Goal: Complete application form

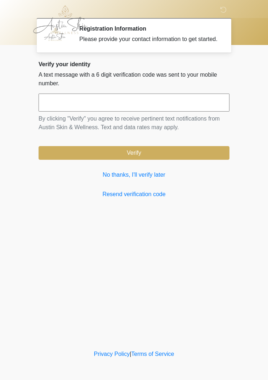
click at [145, 199] on link "Resend verification code" at bounding box center [134, 194] width 191 height 9
click at [141, 179] on link "No thanks, I'll verify later" at bounding box center [134, 175] width 191 height 9
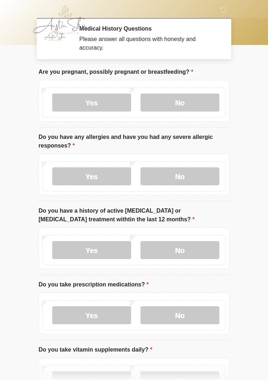
click at [186, 105] on label "No" at bounding box center [179, 103] width 79 height 18
click at [186, 185] on label "No" at bounding box center [179, 176] width 79 height 18
click at [185, 249] on label "No" at bounding box center [179, 250] width 79 height 18
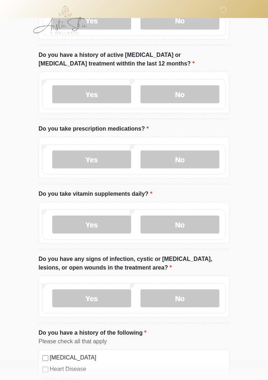
scroll to position [158, 0]
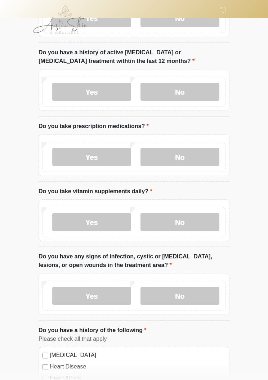
click at [99, 162] on label "Yes" at bounding box center [91, 157] width 79 height 18
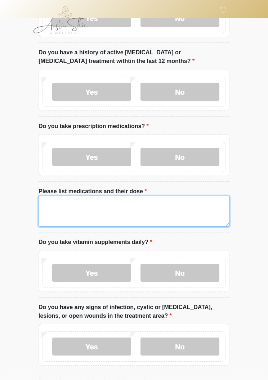
click at [60, 202] on textarea "Please list medications and their dose" at bounding box center [134, 211] width 191 height 31
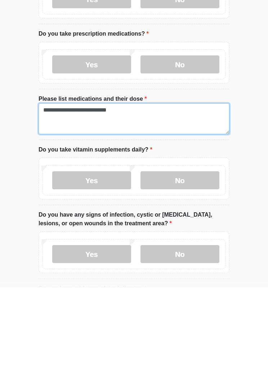
type textarea "**********"
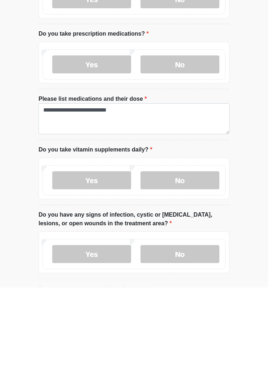
click at [193, 264] on label "No" at bounding box center [179, 273] width 79 height 18
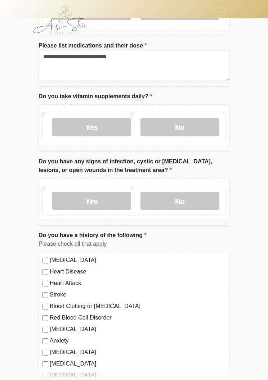
scroll to position [306, 0]
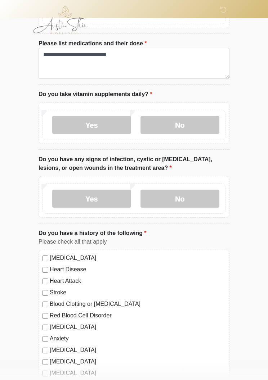
click at [188, 198] on label "No" at bounding box center [179, 199] width 79 height 18
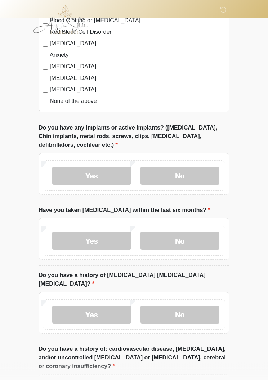
scroll to position [590, 0]
click at [46, 106] on div "High Blood Pressure Heart Disease Heart Attack Stroke Blood Clotting or Bleedin…" at bounding box center [134, 39] width 191 height 146
click at [108, 172] on label "Yes" at bounding box center [91, 176] width 79 height 18
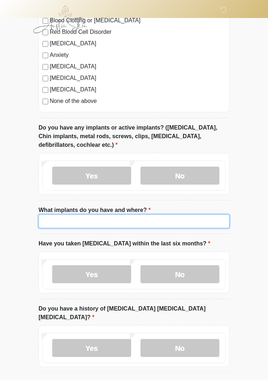
click at [67, 223] on input "What implants do you have and where?" at bounding box center [134, 221] width 191 height 14
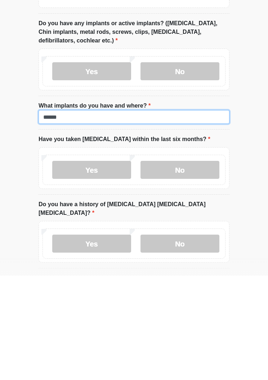
type input "******"
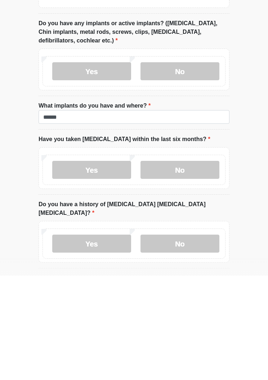
click at [193, 265] on label "No" at bounding box center [179, 274] width 79 height 18
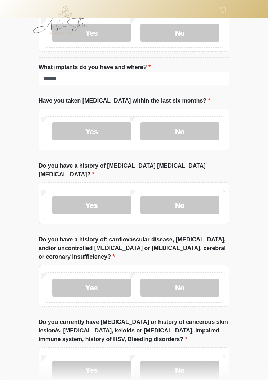
scroll to position [738, 0]
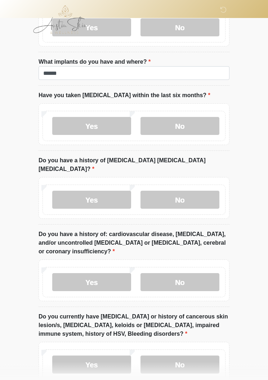
click at [192, 191] on label "No" at bounding box center [179, 200] width 79 height 18
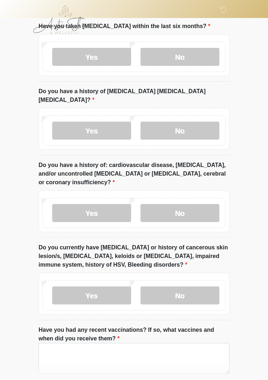
scroll to position [808, 0]
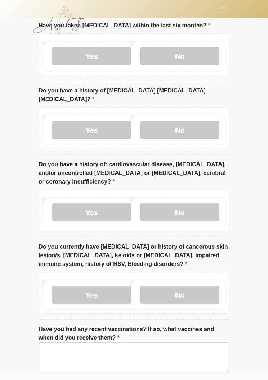
click at [188, 203] on label "No" at bounding box center [179, 212] width 79 height 18
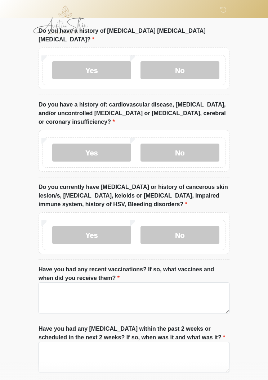
scroll to position [870, 0]
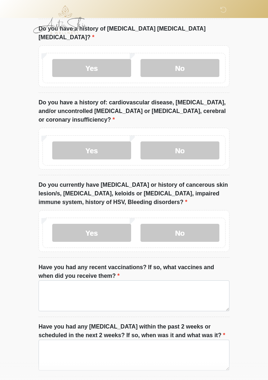
click at [187, 224] on label "No" at bounding box center [179, 233] width 79 height 18
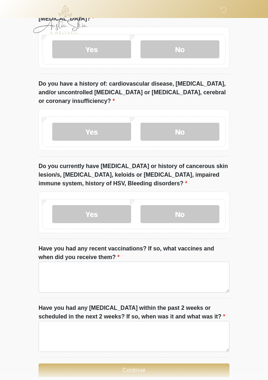
scroll to position [910, 0]
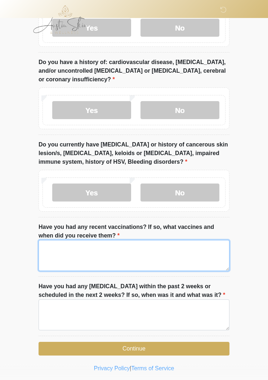
click at [72, 246] on textarea "Have you had any recent vaccinations? If so, what vaccines and when did you rec…" at bounding box center [134, 255] width 191 height 31
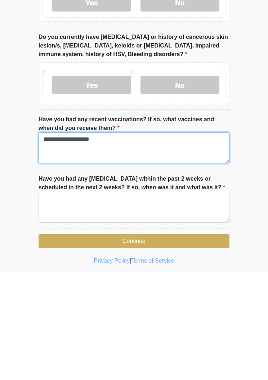
scroll to position [922, 0]
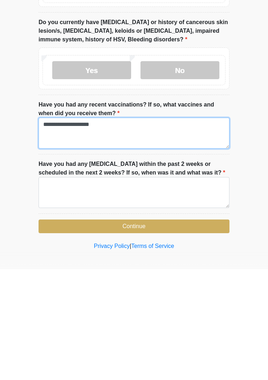
type textarea "**********"
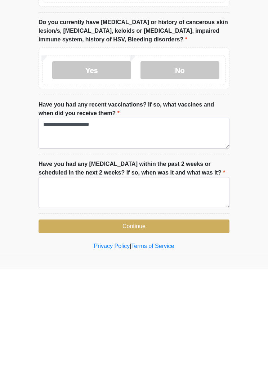
click at [162, 330] on button "Continue" at bounding box center [134, 337] width 191 height 14
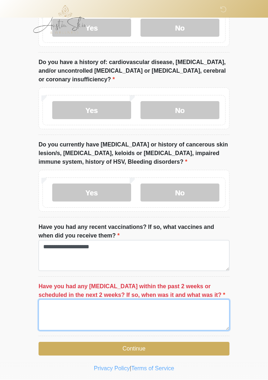
click at [70, 303] on textarea "Have you had any dental procedures within the past 2 weeks or scheduled in the …" at bounding box center [134, 315] width 191 height 31
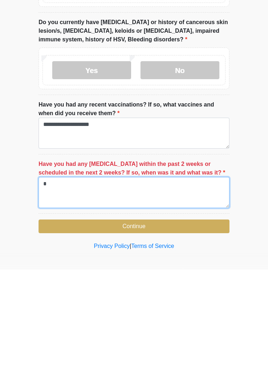
scroll to position [922, 0]
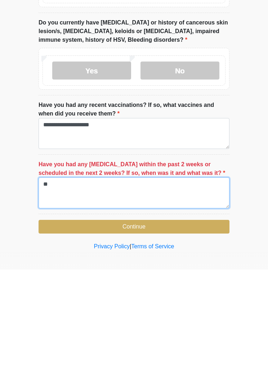
type textarea "**"
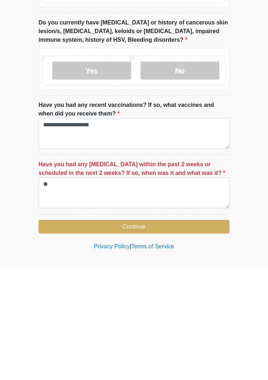
click at [185, 330] on button "Continue" at bounding box center [134, 337] width 191 height 14
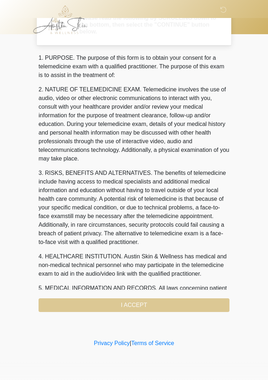
scroll to position [0, 0]
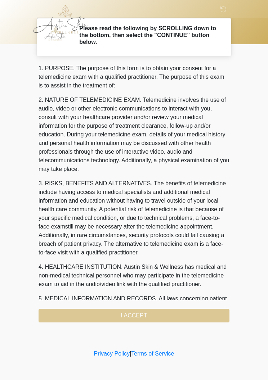
click at [143, 314] on div "1. PURPOSE. The purpose of this form is to obtain your consent for a telemedici…" at bounding box center [134, 193] width 191 height 258
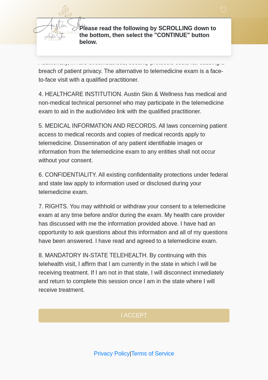
scroll to position [199, 0]
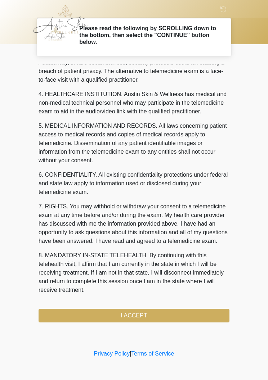
click at [152, 317] on button "I ACCEPT" at bounding box center [134, 316] width 191 height 14
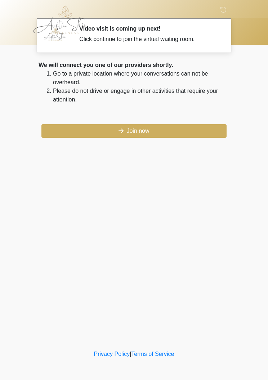
click at [143, 128] on button "Join now" at bounding box center [133, 131] width 185 height 14
